Goal: Information Seeking & Learning: Learn about a topic

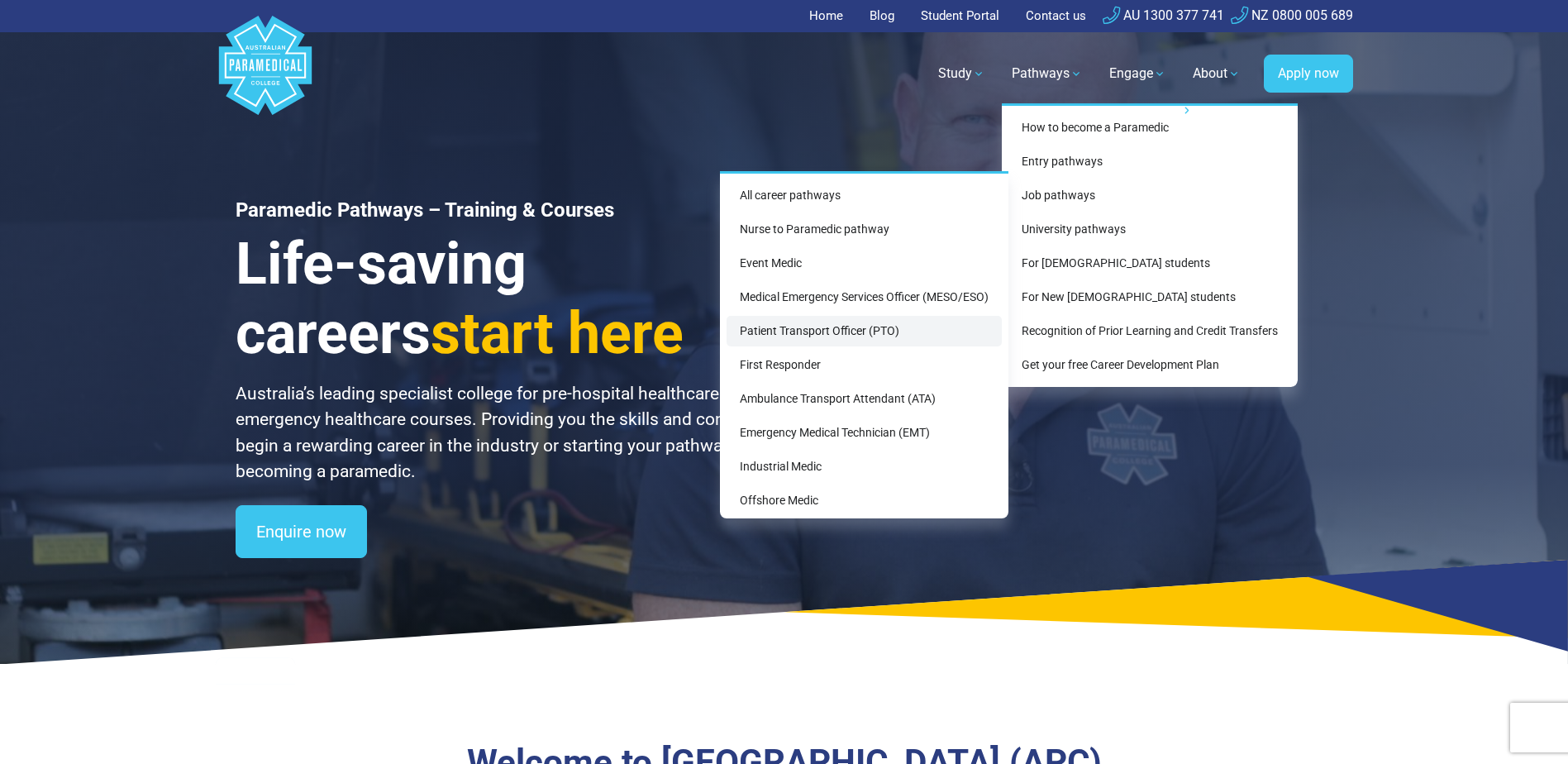
click at [805, 330] on link "Patient Transport Officer (PTO)" at bounding box center [864, 331] width 275 height 31
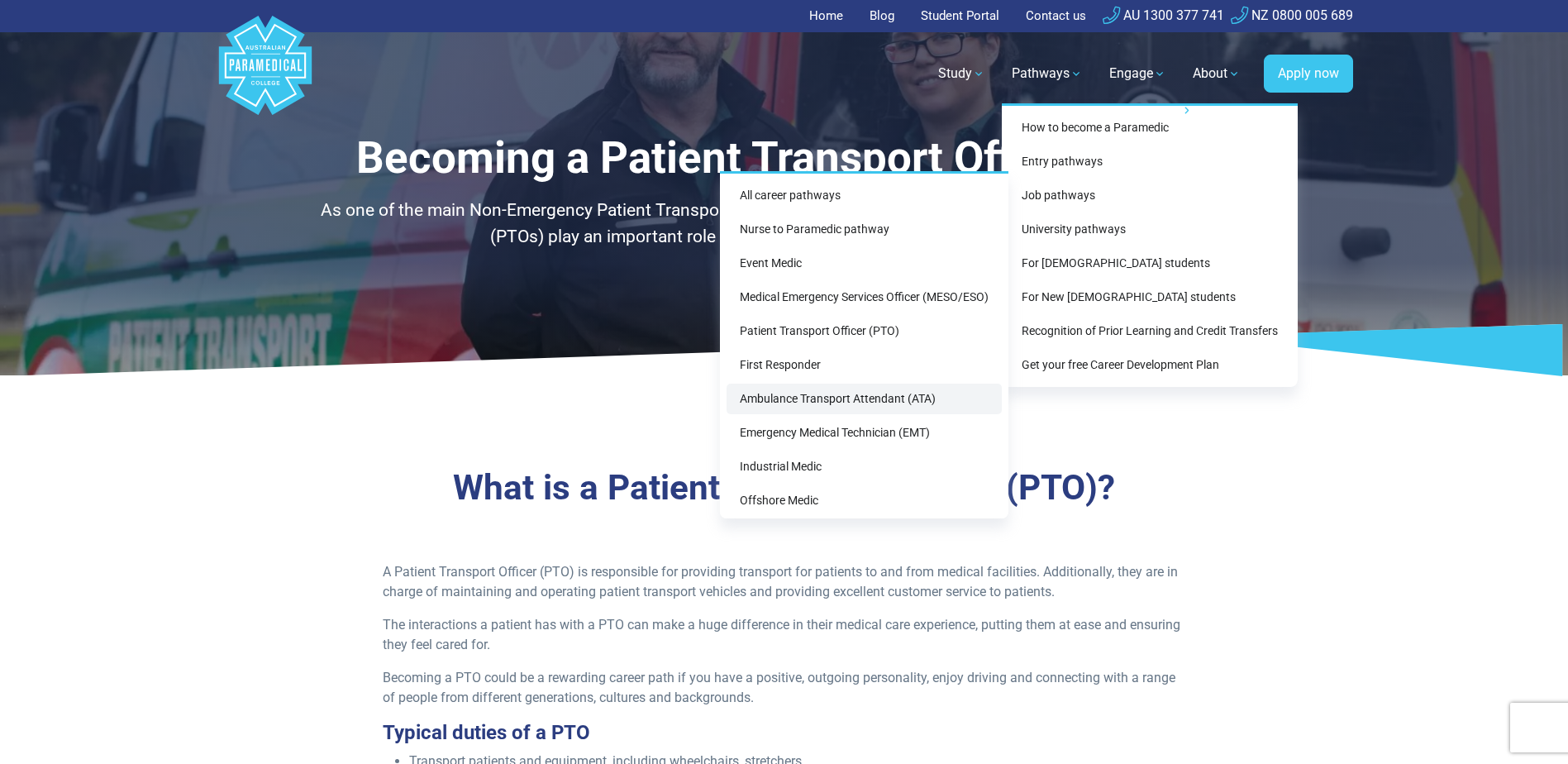
click at [787, 404] on link "Ambulance Transport Attendant (ATA)" at bounding box center [864, 399] width 275 height 31
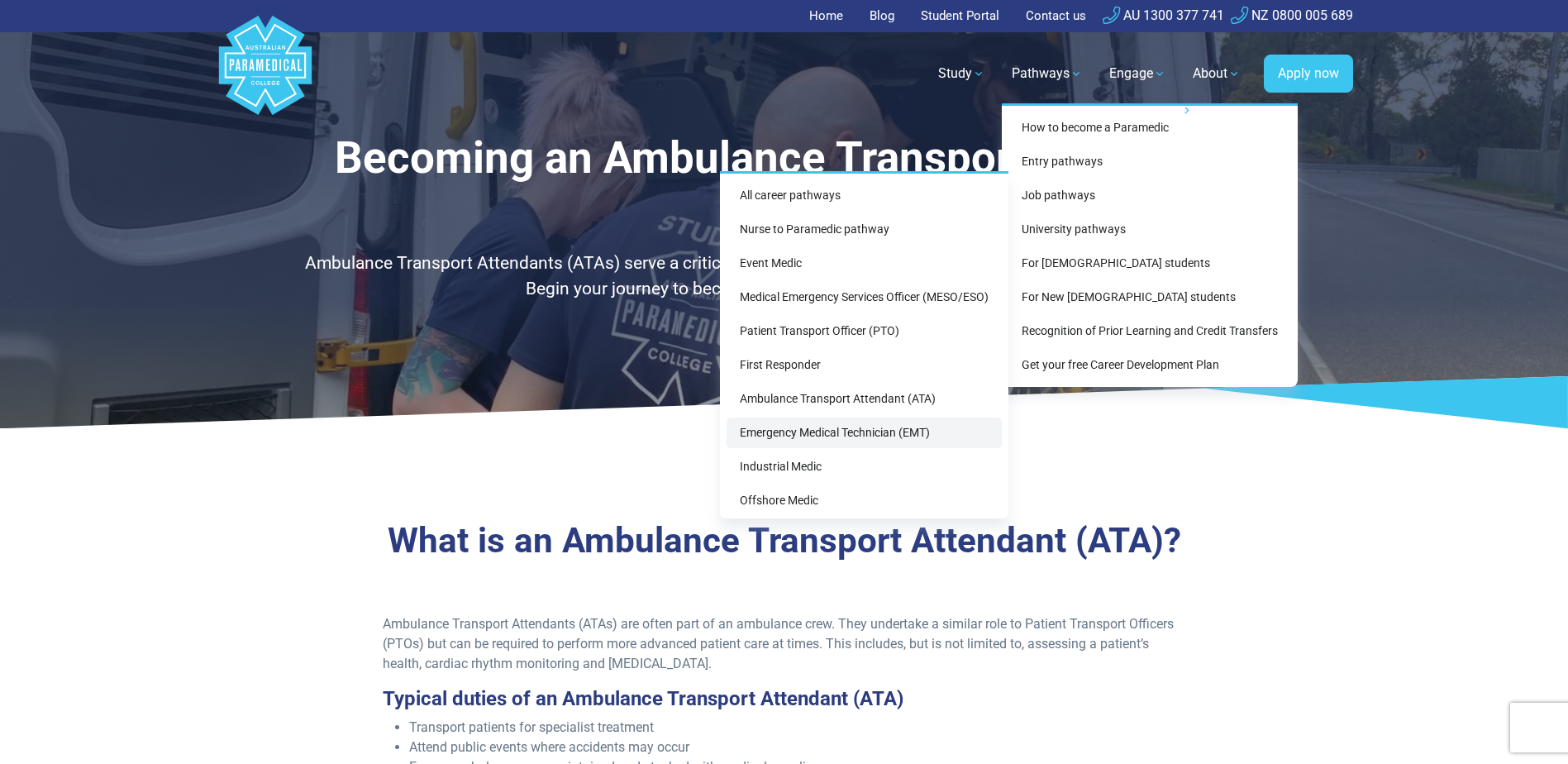
click at [824, 432] on link "Emergency Medical Technician (EMT)" at bounding box center [864, 433] width 275 height 31
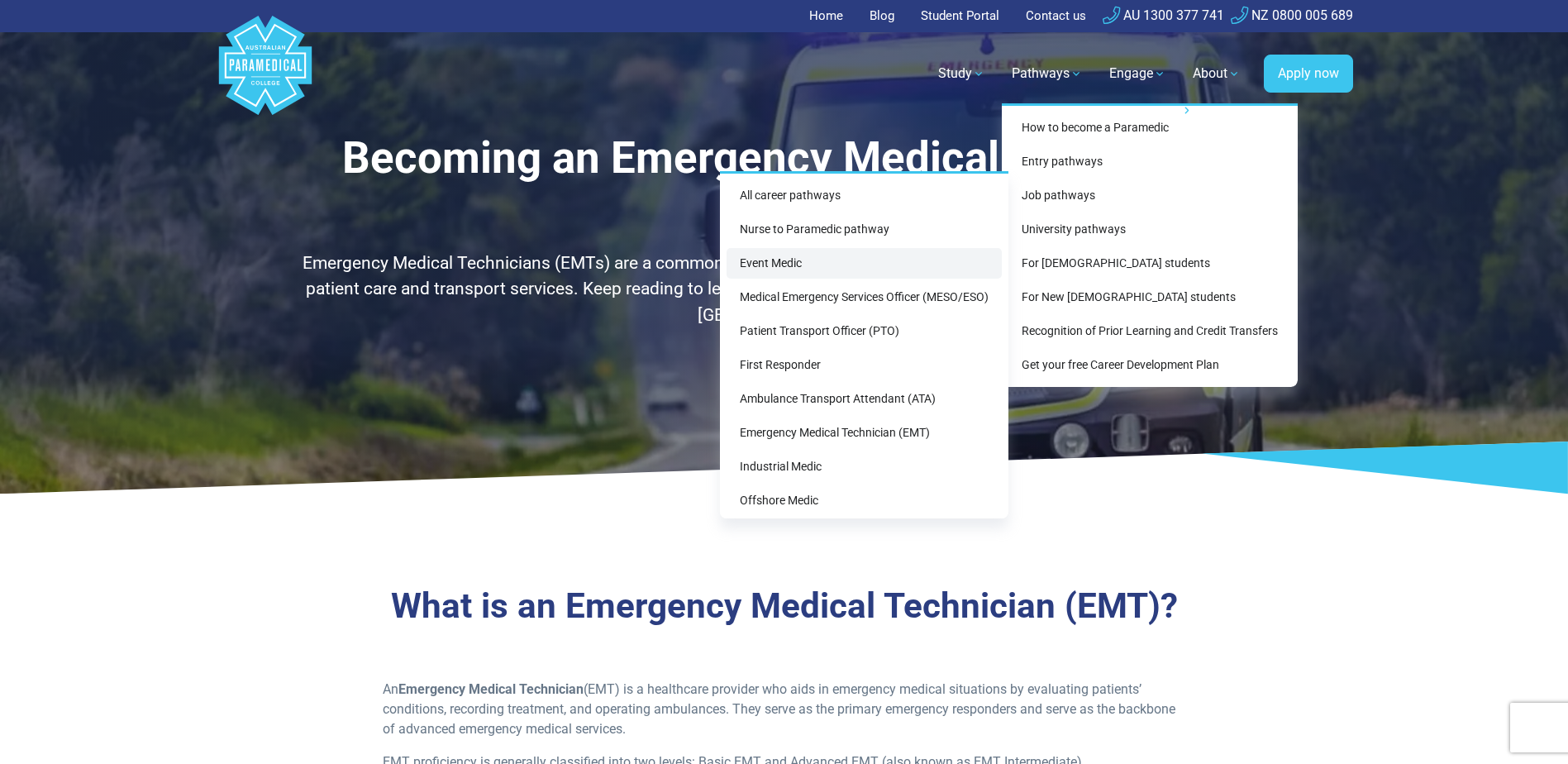
click at [771, 266] on link "Event Medic" at bounding box center [864, 264] width 275 height 31
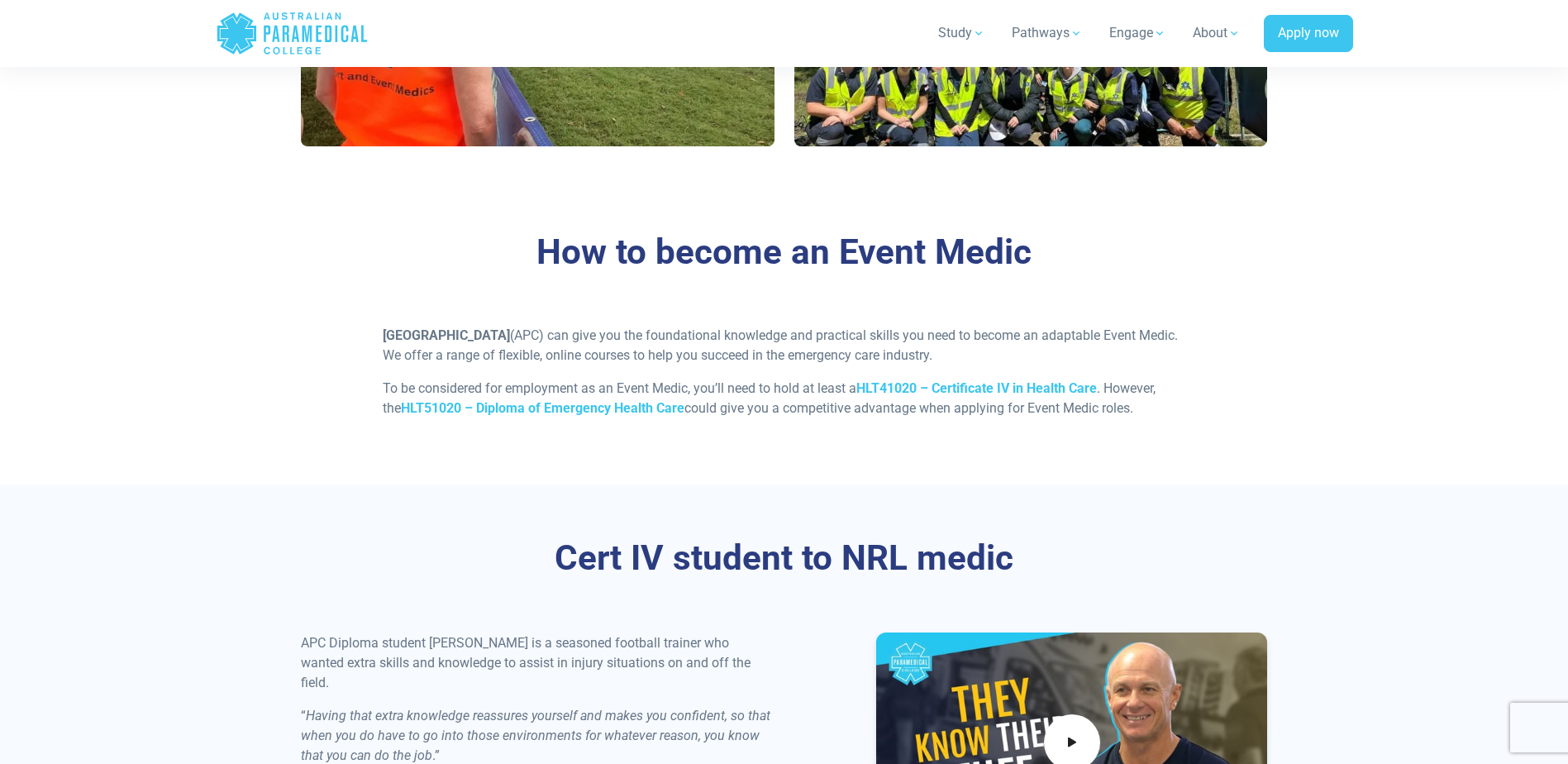
scroll to position [1571, 0]
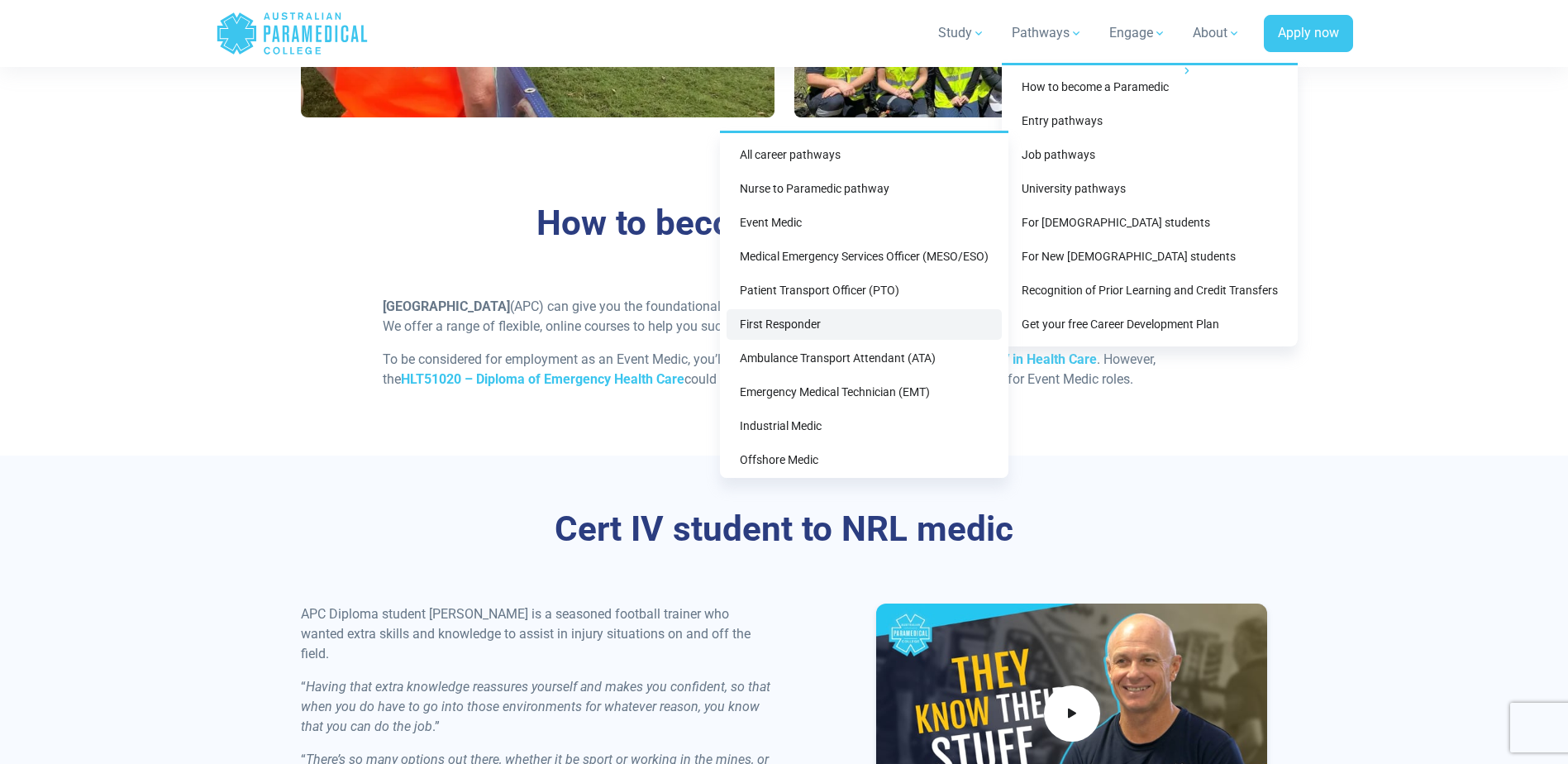
click at [738, 326] on link "First Responder" at bounding box center [864, 324] width 275 height 31
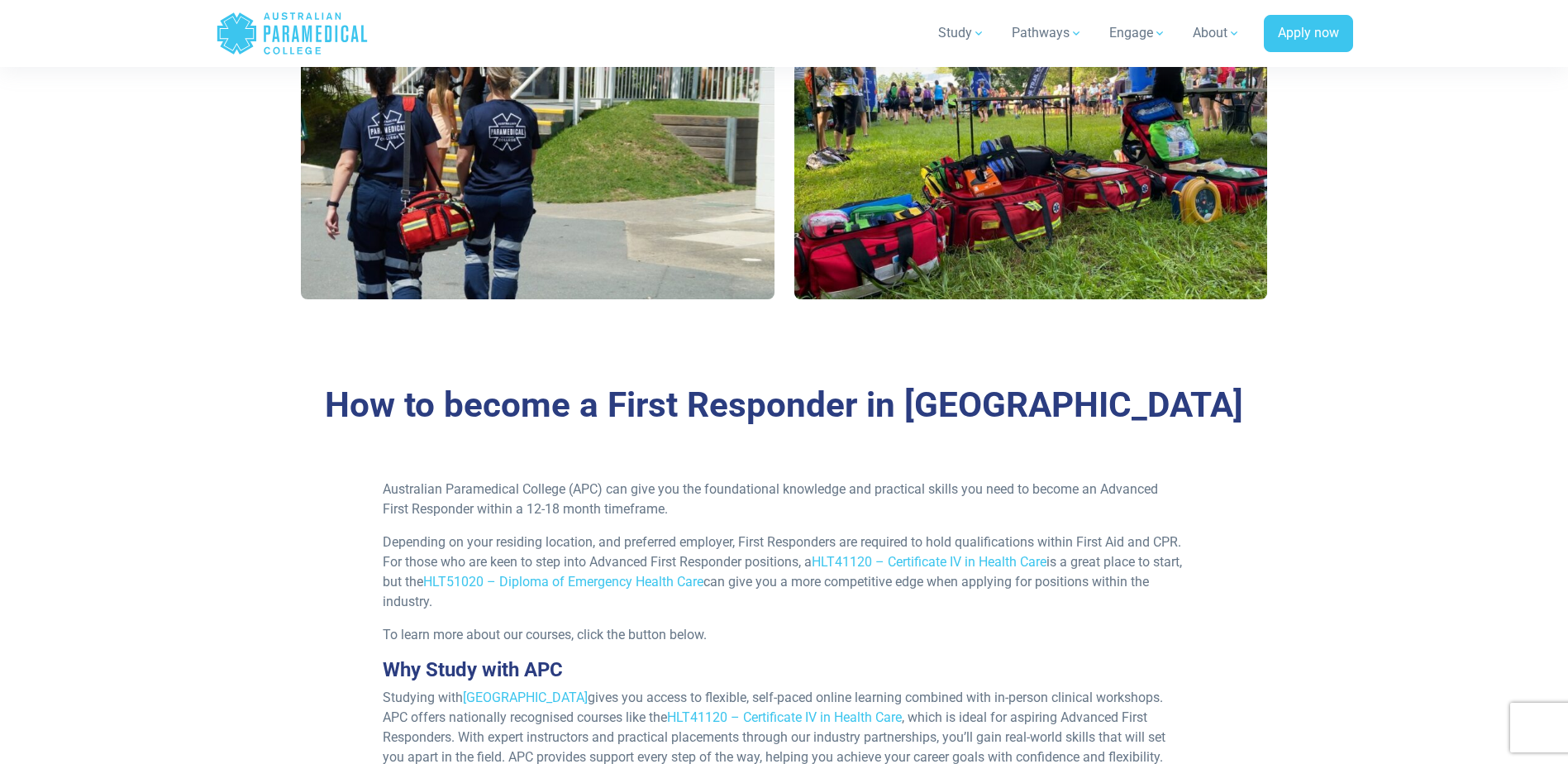
scroll to position [1323, 0]
